Goal: Information Seeking & Learning: Learn about a topic

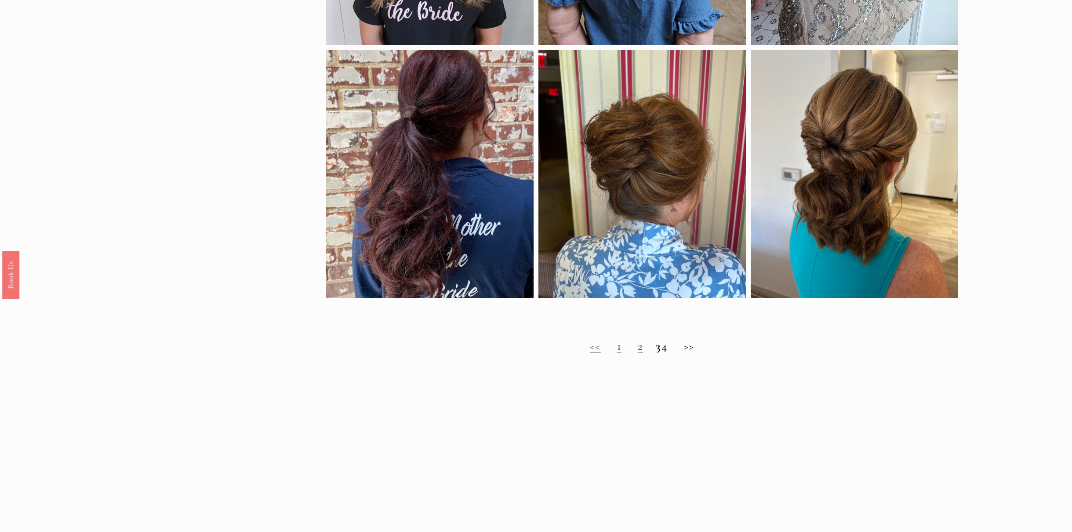
scroll to position [792, 0]
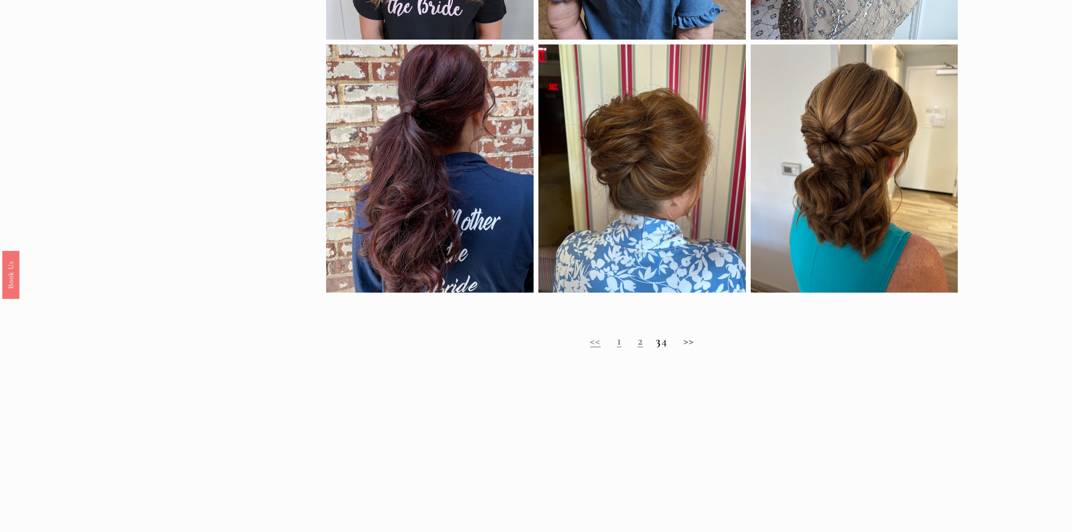
click at [700, 343] on h2 "<< 1 2 3 4 >>" at bounding box center [642, 341] width 632 height 14
click at [692, 343] on h2 "<< 1 2 3 4 >>" at bounding box center [642, 341] width 632 height 14
click at [638, 343] on link "2" at bounding box center [640, 340] width 5 height 15
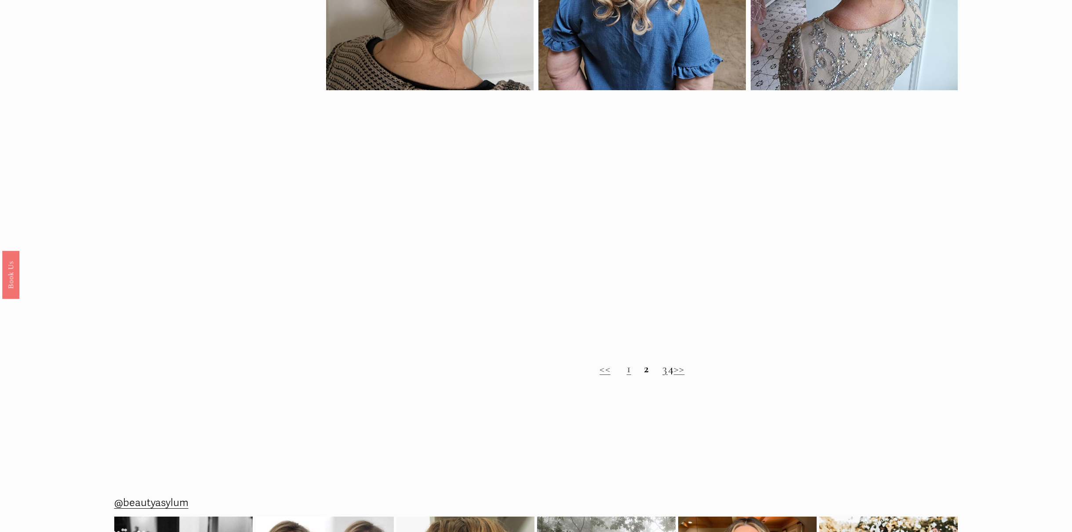
scroll to position [788, 0]
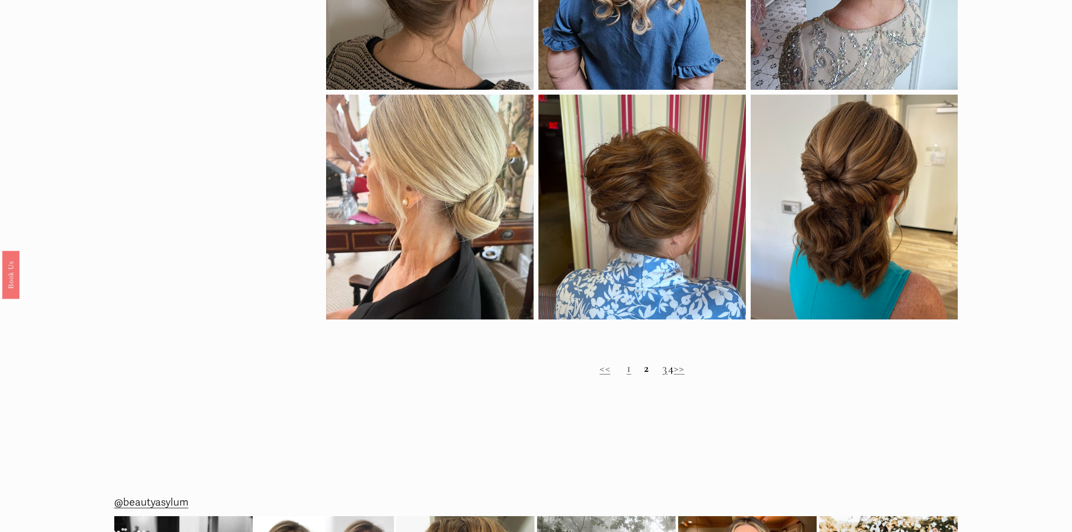
click at [663, 372] on link "3" at bounding box center [665, 368] width 5 height 15
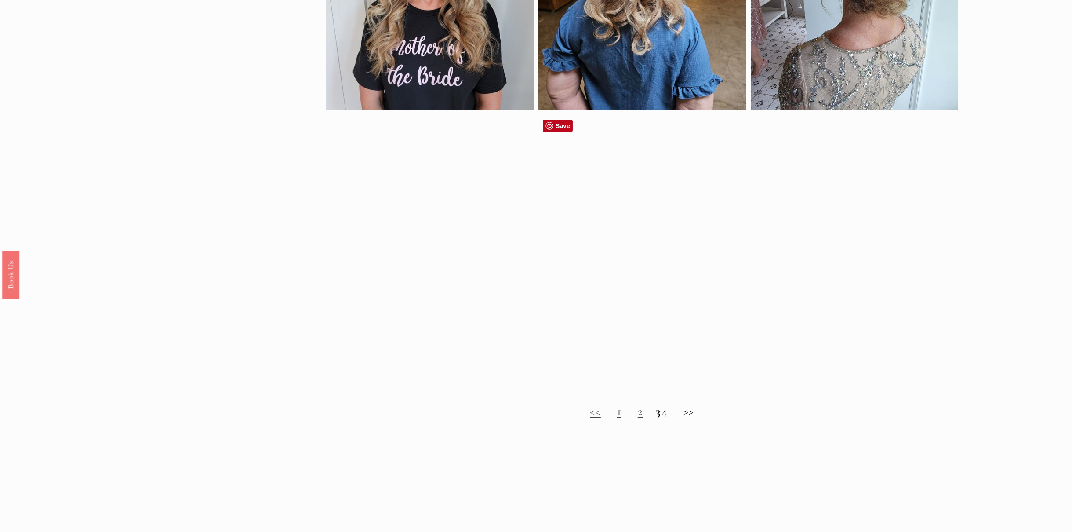
scroll to position [724, 0]
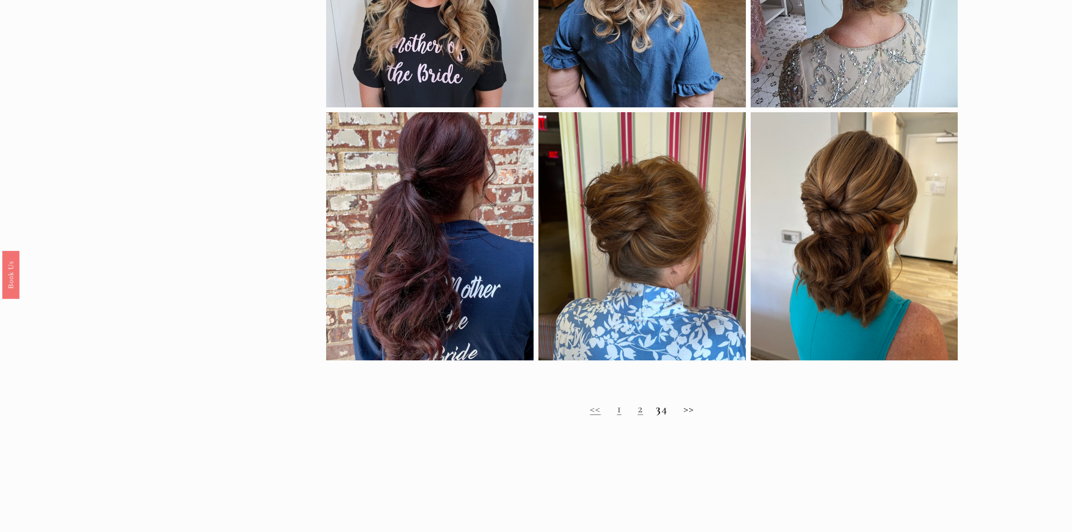
click at [656, 410] on strong "3" at bounding box center [658, 408] width 5 height 15
click at [672, 411] on h2 "<< 1 2 3 4 >>" at bounding box center [642, 408] width 632 height 14
click at [673, 413] on h2 "<< 1 2 3 4 >>" at bounding box center [642, 408] width 632 height 14
click at [672, 410] on h2 "<< 1 2 3 4 >>" at bounding box center [642, 408] width 632 height 14
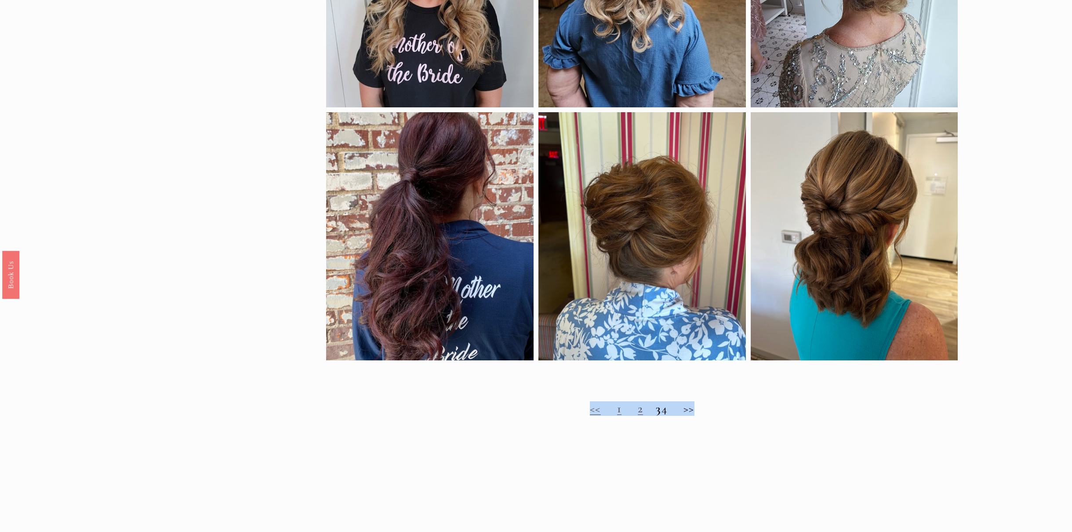
click at [672, 410] on h2 "<< 1 2 3 4 >>" at bounding box center [642, 408] width 632 height 14
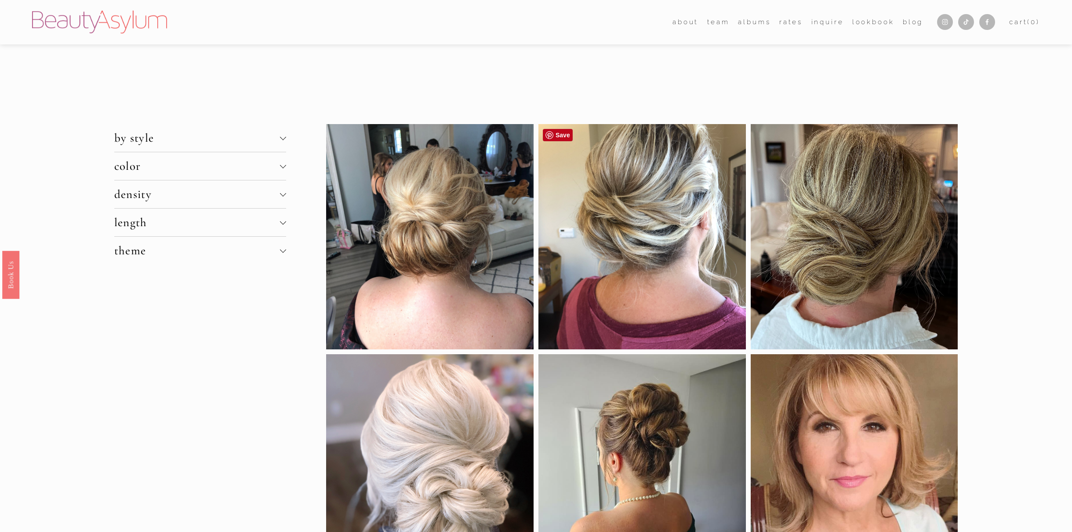
scroll to position [0, 0]
